Goal: Task Accomplishment & Management: Manage account settings

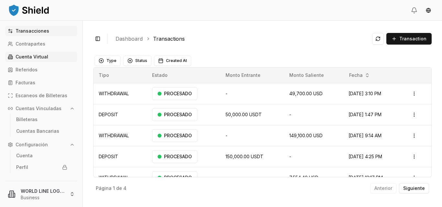
click at [36, 58] on p "Cuenta Virtual" at bounding box center [32, 57] width 33 height 5
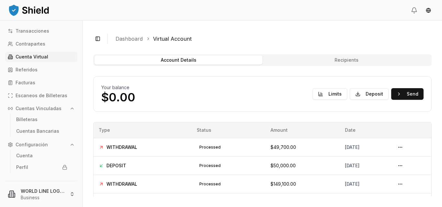
click at [11, 56] on icon at bounding box center [10, 56] width 5 height 5
click at [366, 94] on button "Deposit" at bounding box center [369, 94] width 39 height 12
click at [400, 92] on button "Send" at bounding box center [407, 94] width 32 height 12
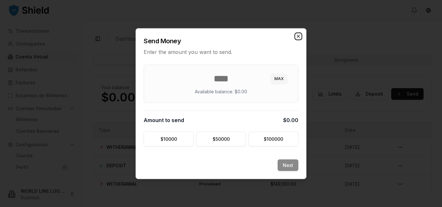
click at [298, 38] on icon "button" at bounding box center [298, 36] width 5 height 5
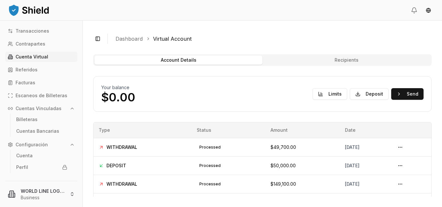
click at [241, 60] on button "Account Details" at bounding box center [178, 60] width 168 height 9
click at [279, 62] on button "Recipients" at bounding box center [346, 60] width 168 height 9
click at [232, 59] on button "Account Details" at bounding box center [178, 60] width 168 height 9
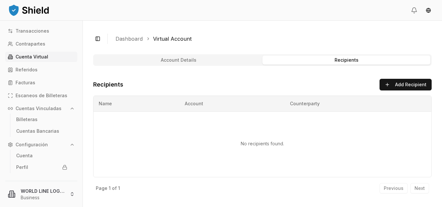
click at [185, 56] on button "Account Details" at bounding box center [178, 60] width 168 height 9
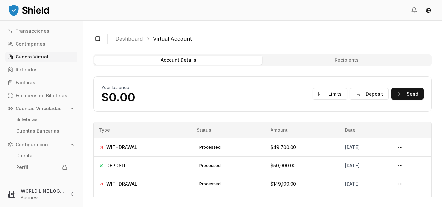
click at [301, 60] on button "Recipients" at bounding box center [346, 60] width 168 height 9
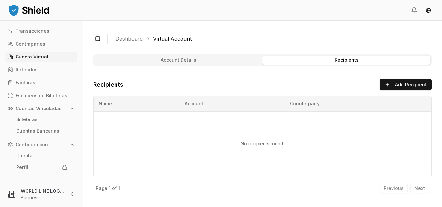
click at [301, 60] on button "Recipients" at bounding box center [346, 60] width 168 height 9
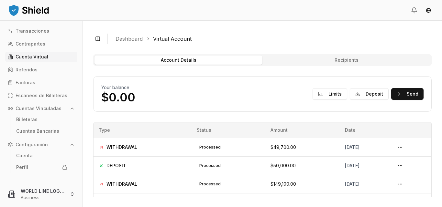
click at [217, 58] on button "Account Details" at bounding box center [178, 60] width 168 height 9
click at [330, 92] on button "Limits" at bounding box center [329, 94] width 35 height 12
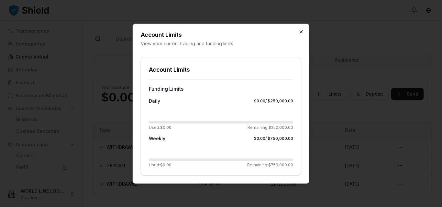
click at [302, 33] on icon "button" at bounding box center [300, 31] width 5 height 5
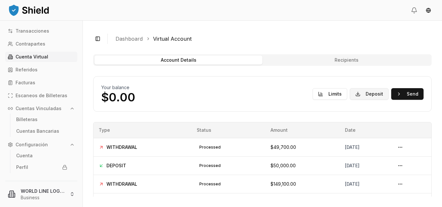
click at [356, 95] on button "Deposit" at bounding box center [369, 94] width 39 height 12
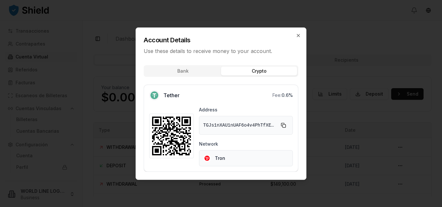
click at [254, 67] on button "Crypto" at bounding box center [259, 71] width 76 height 9
click at [284, 126] on button "Copy to clipboard" at bounding box center [283, 125] width 10 height 10
click at [236, 125] on span "TGJs1nXAU1nUAF6o4v4PhTfXEECYt48ype" at bounding box center [239, 125] width 72 height 6
click at [282, 124] on button "Copy to clipboard" at bounding box center [283, 125] width 10 height 10
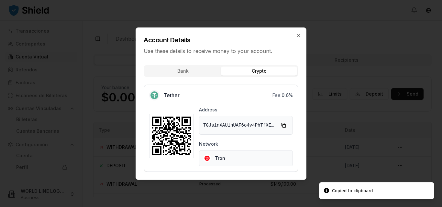
click at [238, 124] on span "TGJs1nXAU1nUAF6o4v4PhTfXEECYt48ype" at bounding box center [239, 125] width 72 height 6
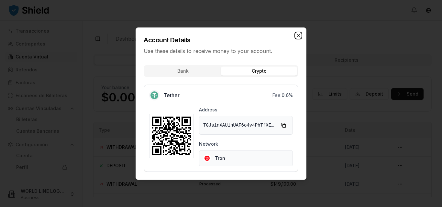
click at [298, 34] on icon "button" at bounding box center [298, 35] width 5 height 5
